Goal: Entertainment & Leisure: Consume media (video, audio)

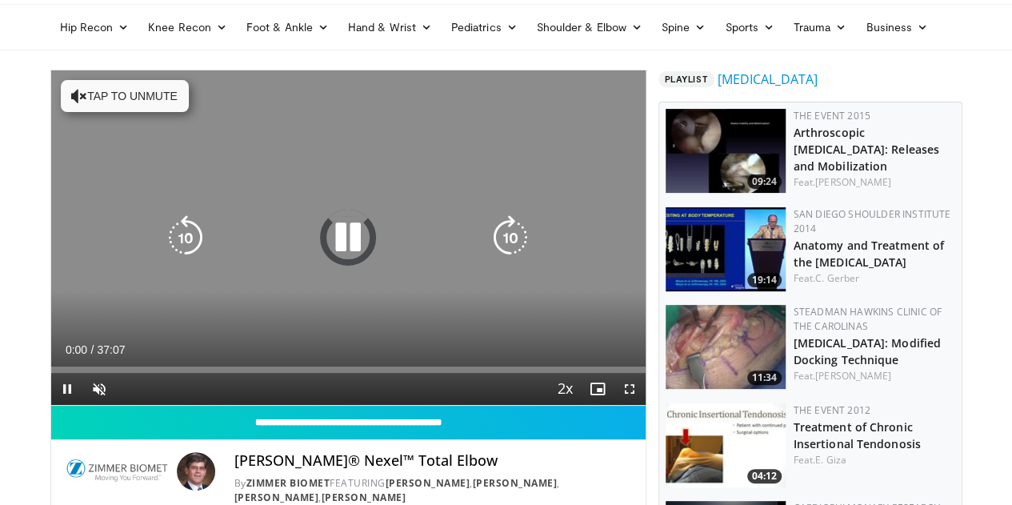
scroll to position [240, 0]
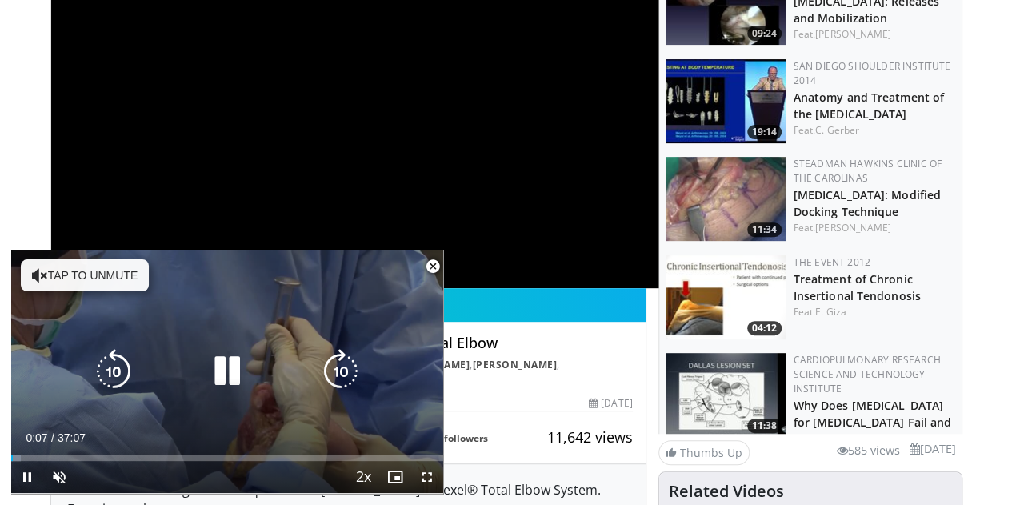
click at [104, 279] on button "Tap to unmute" at bounding box center [85, 275] width 128 height 32
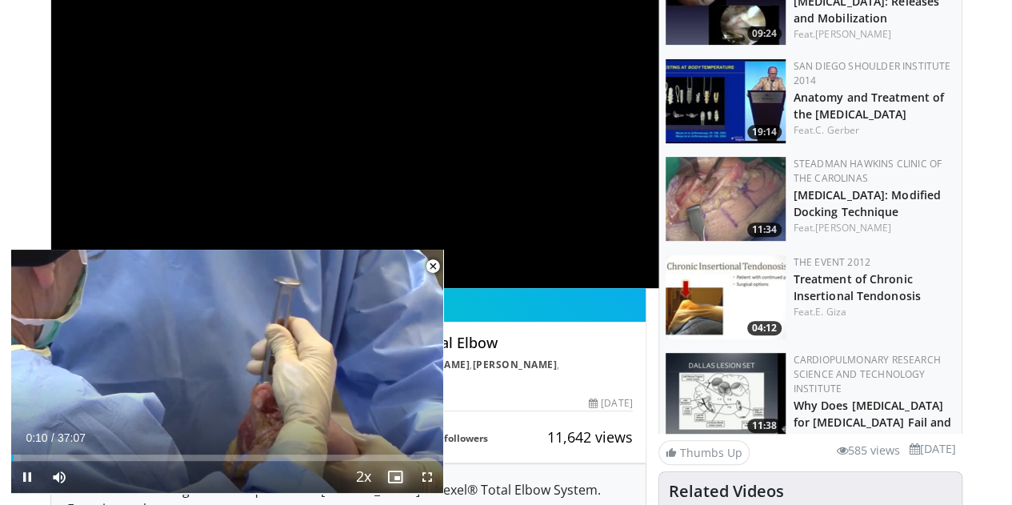
click at [395, 482] on span "Video Player" at bounding box center [395, 477] width 32 height 32
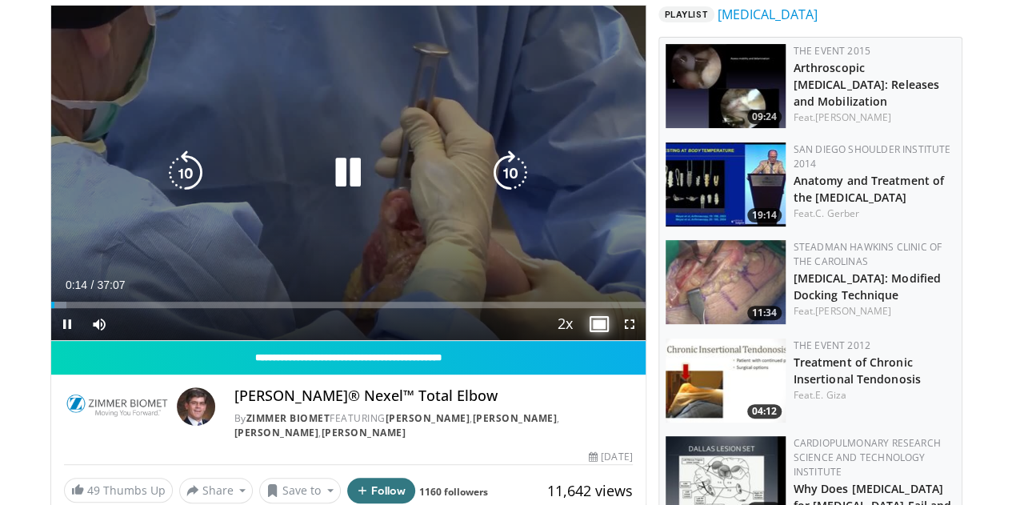
scroll to position [80, 0]
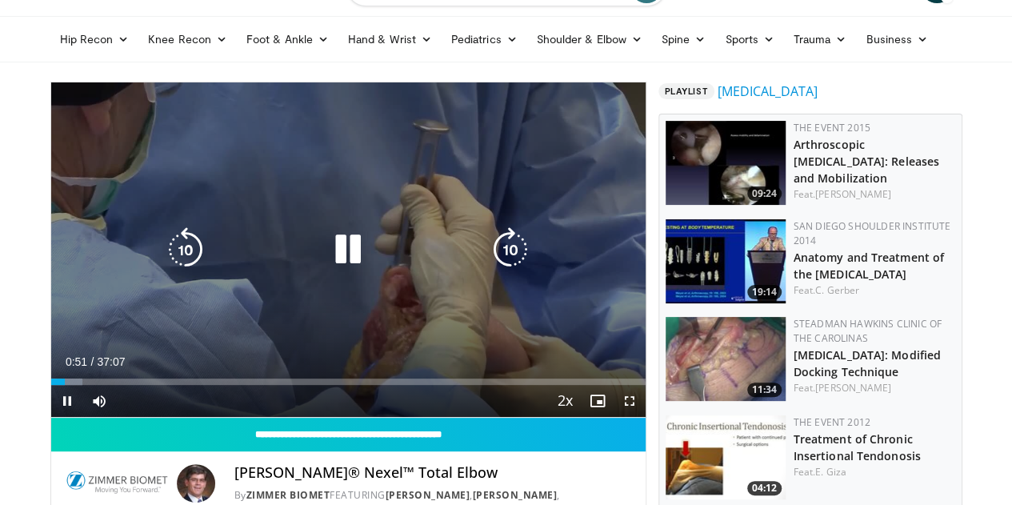
click at [218, 266] on div "Video Player" at bounding box center [348, 250] width 357 height 32
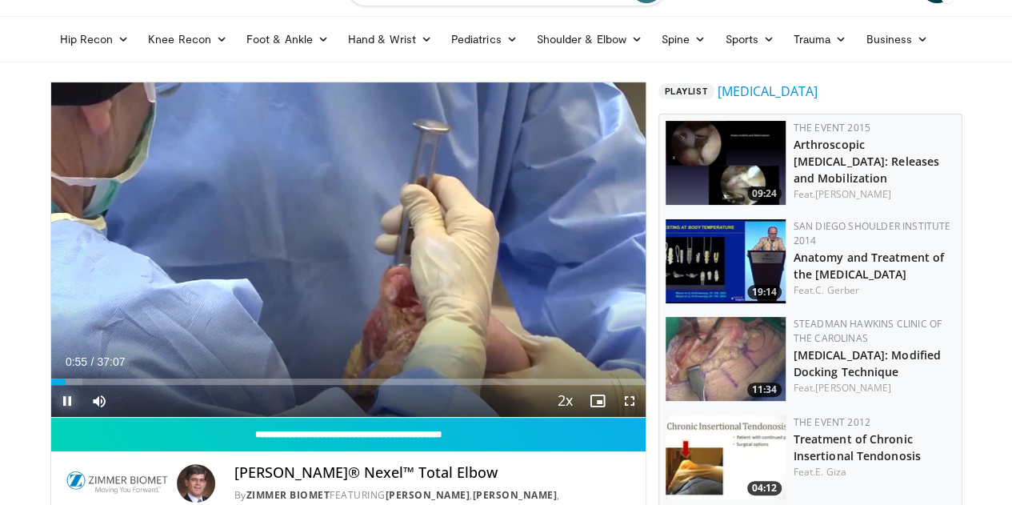
click at [51, 417] on span "Video Player" at bounding box center [67, 401] width 32 height 32
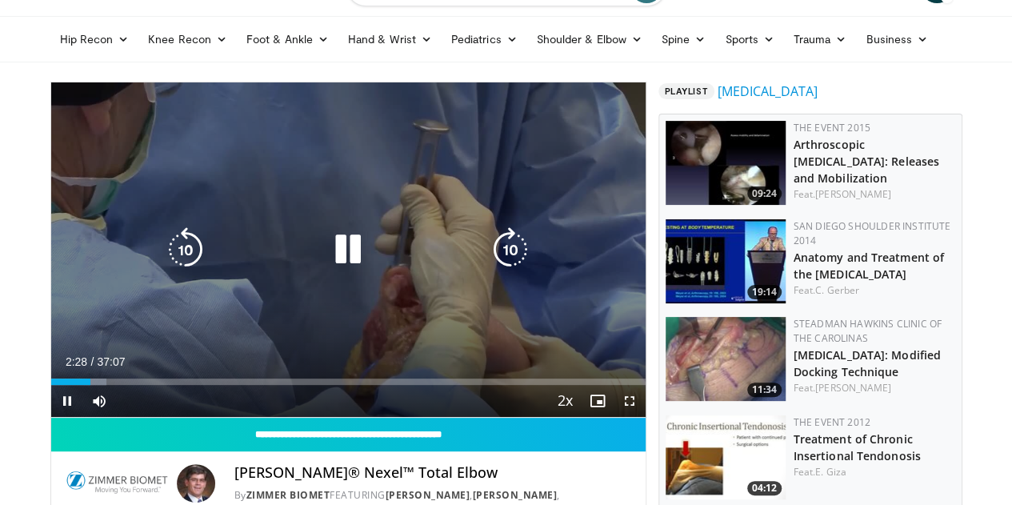
click at [371, 300] on div "10 seconds Tap to unmute" at bounding box center [348, 249] width 595 height 334
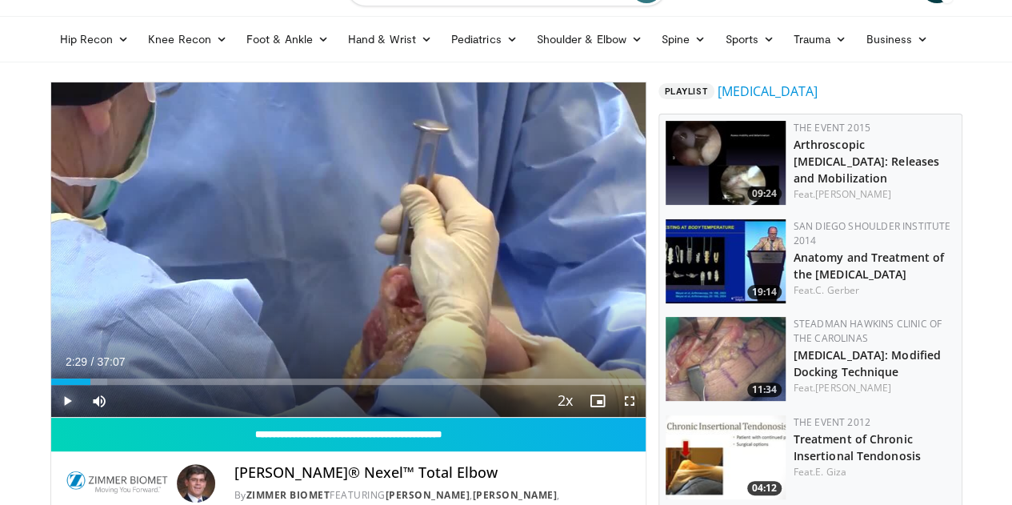
click at [51, 417] on span "Video Player" at bounding box center [67, 401] width 32 height 32
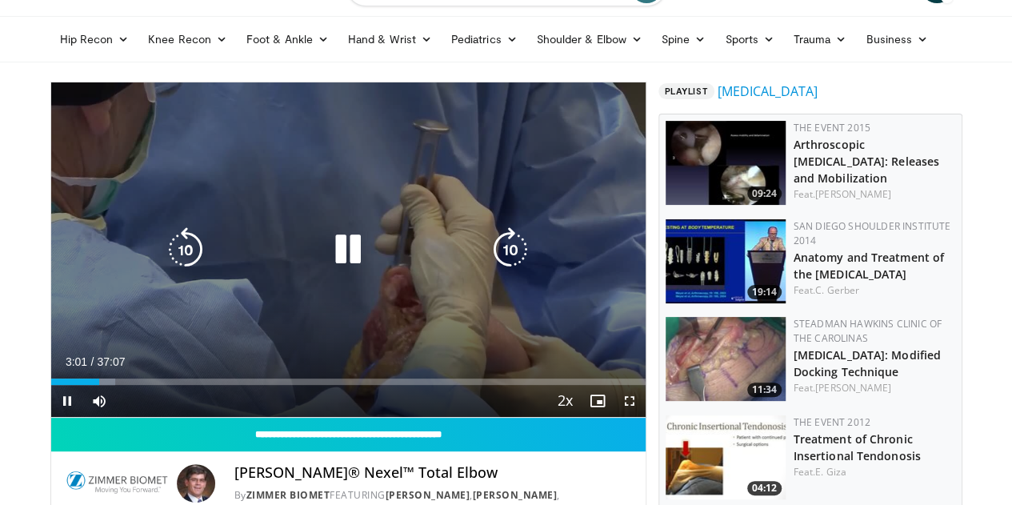
click at [336, 265] on icon "Video Player" at bounding box center [348, 249] width 45 height 45
click at [326, 261] on icon "Video Player" at bounding box center [348, 249] width 45 height 45
click at [274, 326] on div "10 seconds Tap to unmute" at bounding box center [348, 249] width 595 height 334
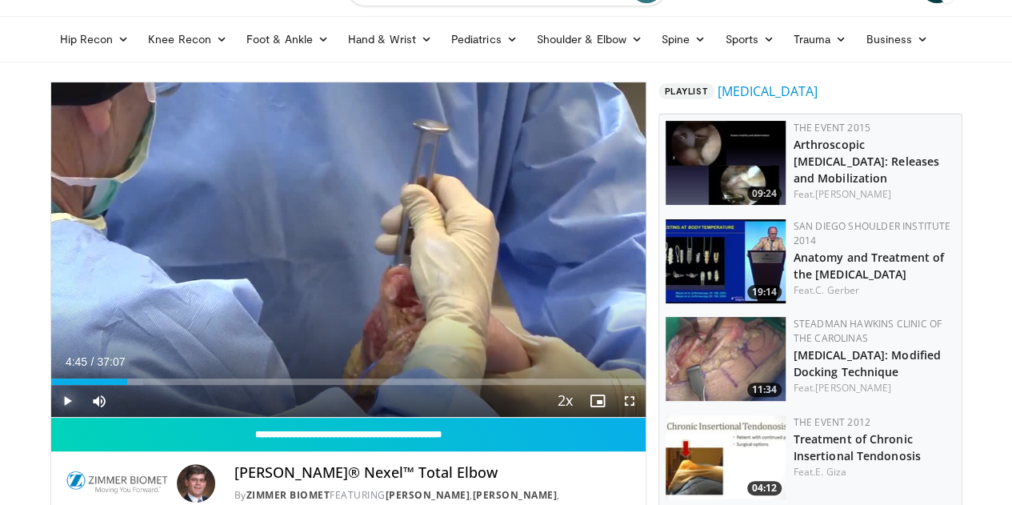
click at [51, 417] on span "Video Player" at bounding box center [67, 401] width 32 height 32
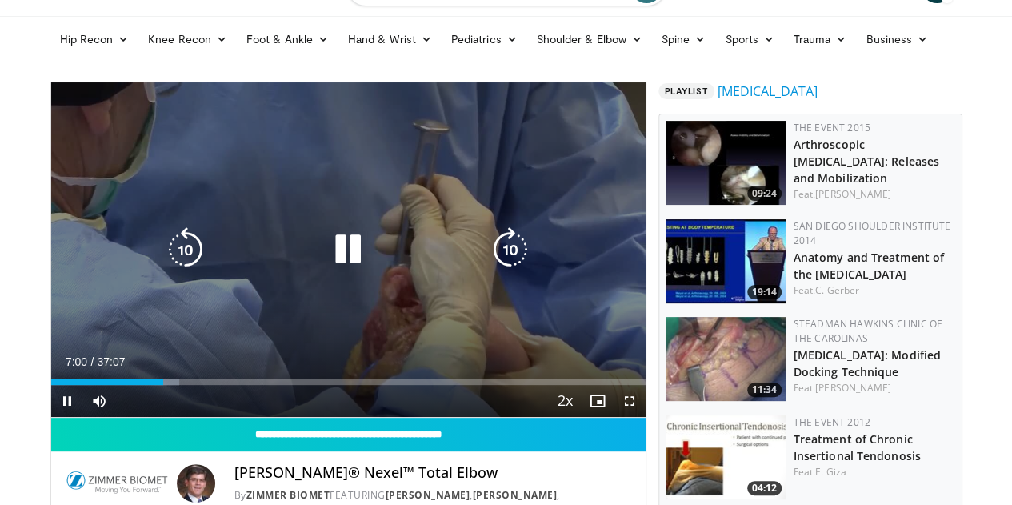
click at [328, 269] on icon "Video Player" at bounding box center [348, 249] width 45 height 45
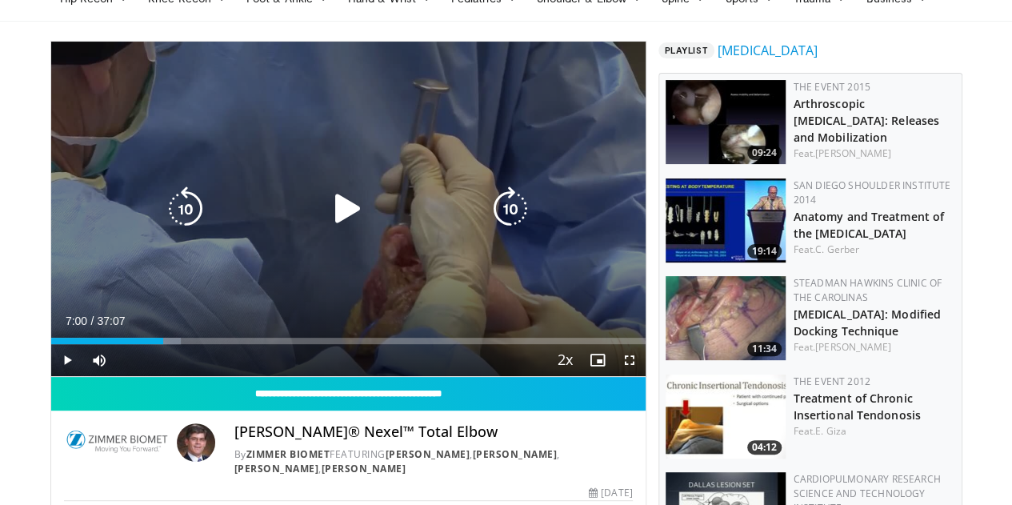
scroll to position [0, 0]
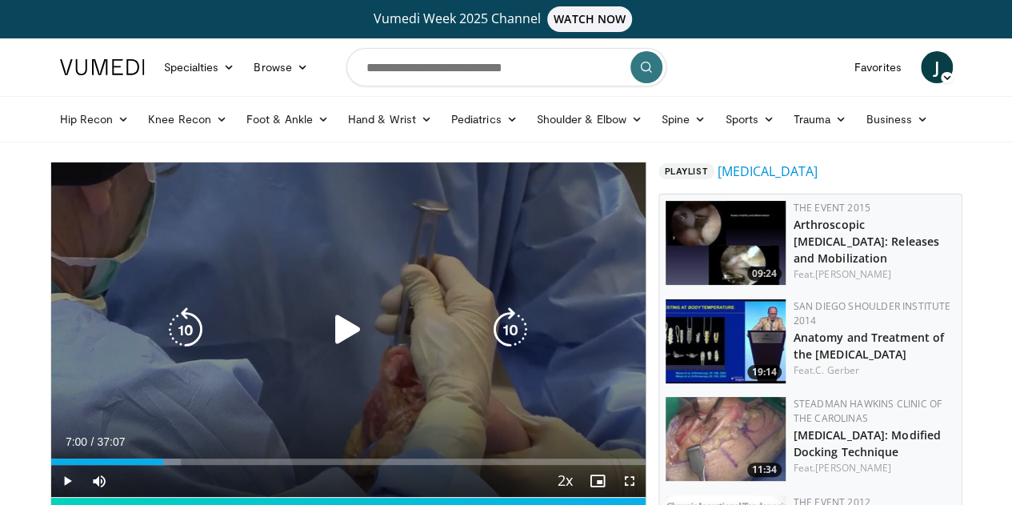
click at [330, 346] on icon "Video Player" at bounding box center [348, 329] width 45 height 45
click at [339, 342] on icon "Video Player" at bounding box center [348, 329] width 45 height 45
click at [269, 314] on div "10 seconds Tap to unmute" at bounding box center [348, 329] width 595 height 334
